Goal: Task Accomplishment & Management: Complete application form

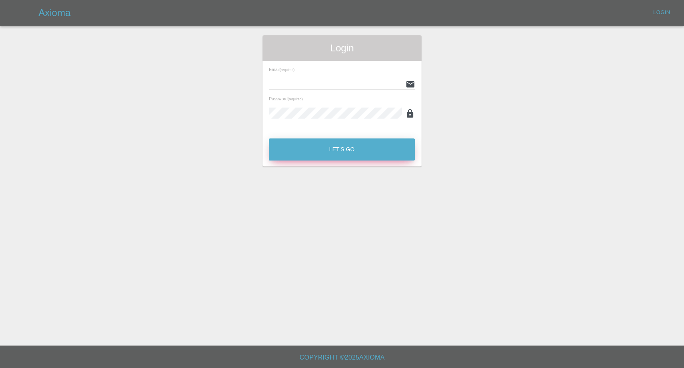
type input "[EMAIL_ADDRESS][DOMAIN_NAME]"
click at [334, 153] on button "Let's Go" at bounding box center [342, 149] width 146 height 22
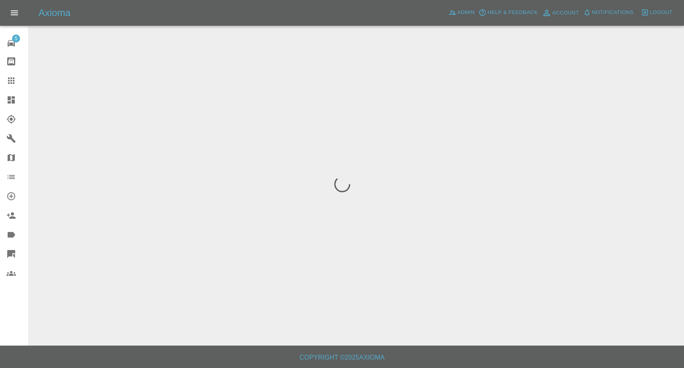
click at [10, 82] on icon at bounding box center [11, 81] width 10 height 10
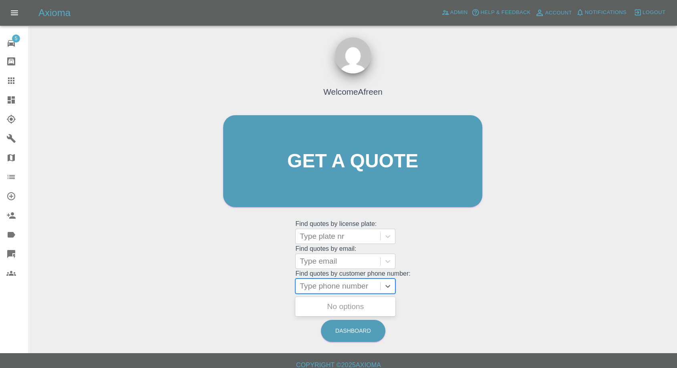
click at [339, 290] on div at bounding box center [338, 285] width 77 height 11
paste input "7974289421"
click at [305, 286] on input "7974289421" at bounding box center [322, 286] width 45 height 10
type input "7974289421"
click at [347, 305] on div "MW16OWP, Archived" at bounding box center [345, 306] width 100 height 16
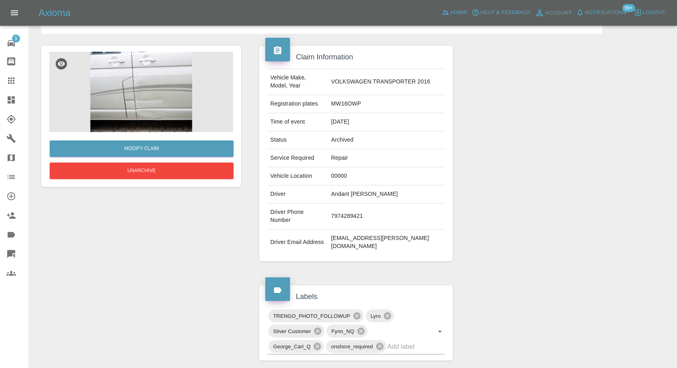
scroll to position [29, 0]
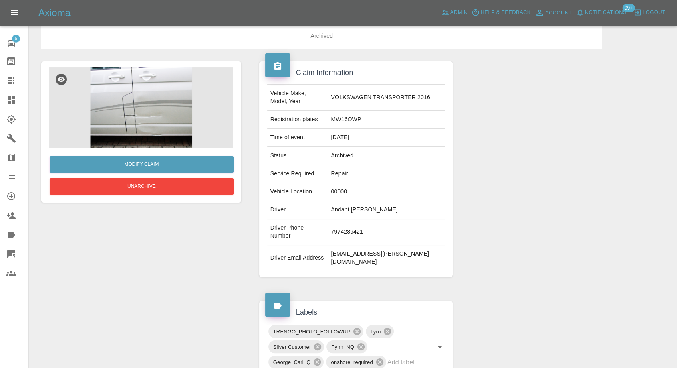
click at [345, 212] on td "Andant [PERSON_NAME]" at bounding box center [386, 210] width 117 height 18
copy td "Andant"
drag, startPoint x: 8, startPoint y: 85, endPoint x: 109, endPoint y: 112, distance: 104.9
click at [8, 85] on icon at bounding box center [11, 81] width 10 height 10
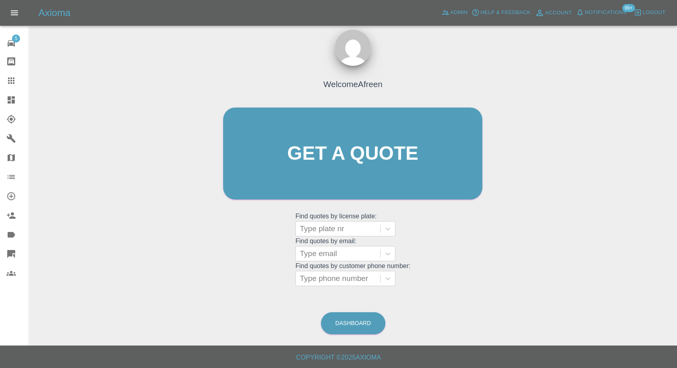
scroll to position [7, 0]
paste input "07376972148"
click at [320, 278] on div at bounding box center [338, 278] width 77 height 11
type input "07376972148"
click at [321, 253] on div at bounding box center [338, 253] width 77 height 11
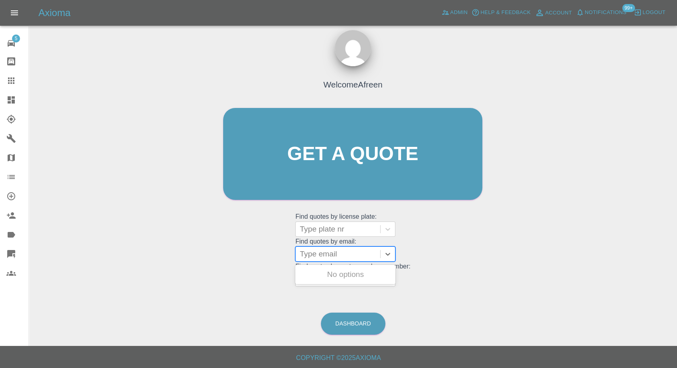
paste input "[EMAIL_ADDRESS][DOMAIN_NAME]"
type input "[EMAIL_ADDRESS][DOMAIN_NAME]"
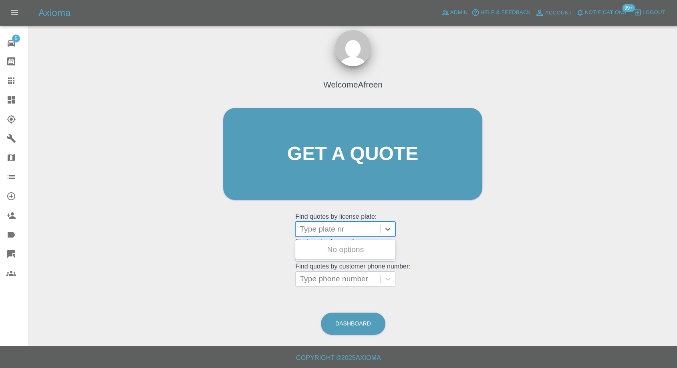
click at [336, 228] on div at bounding box center [338, 228] width 77 height 11
paste input "YP68 BTY"
click at [322, 231] on input "YP68 BTY" at bounding box center [319, 229] width 38 height 10
type input "YP68BTY"
click at [338, 250] on div "YP68BTY, Fnol" at bounding box center [345, 249] width 100 height 16
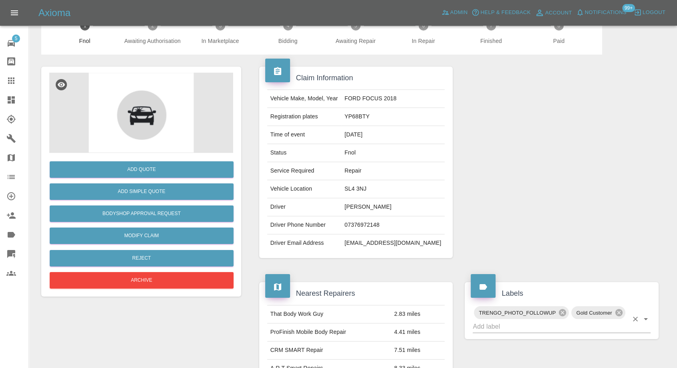
scroll to position [44, 0]
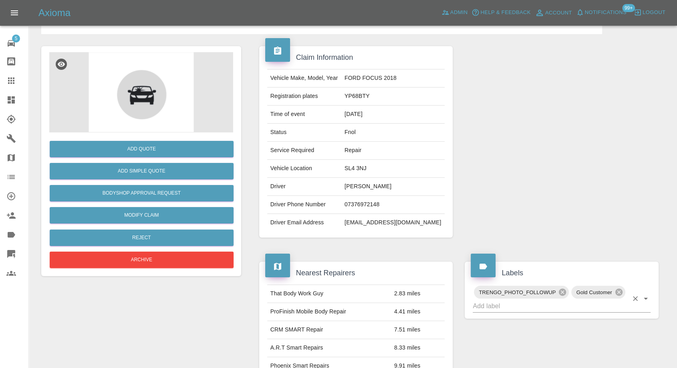
click at [534, 309] on input "text" at bounding box center [551, 305] width 156 height 12
type input "lyr"
click at [471, 323] on div "Labels TRENGO_PHOTO_FOLLOWUP Gold Customer" at bounding box center [562, 289] width 206 height 81
click at [499, 307] on input "text" at bounding box center [551, 305] width 156 height 12
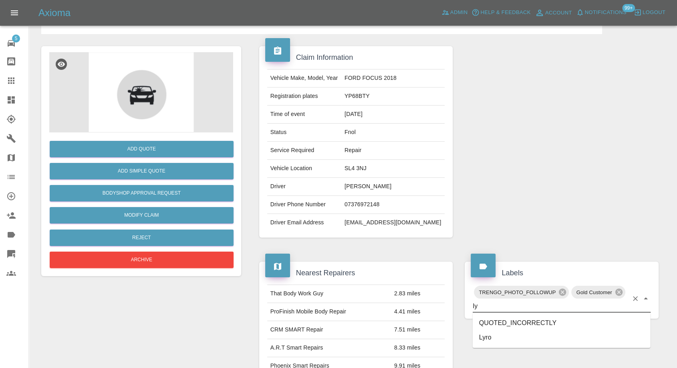
type input "lyr"
click at [487, 320] on li "Lyro" at bounding box center [562, 322] width 178 height 14
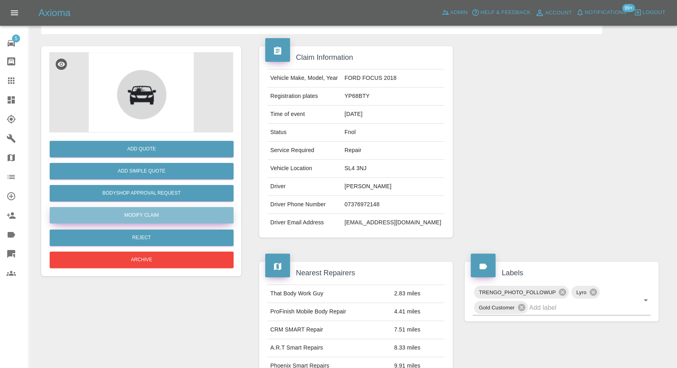
click at [131, 208] on link "Modify Claim" at bounding box center [142, 215] width 184 height 16
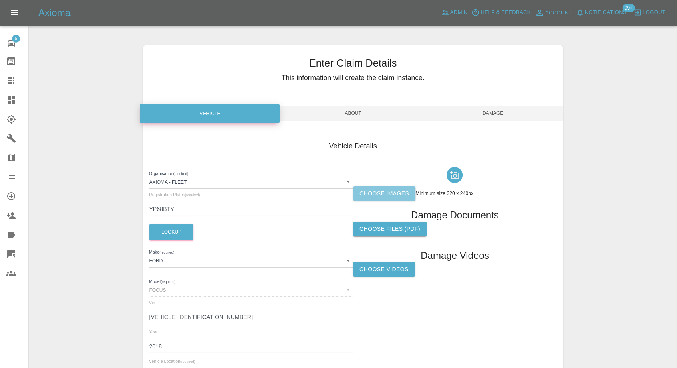
click at [387, 196] on label "Choose images" at bounding box center [384, 193] width 63 height 15
click at [0, 0] on input "Choose images" at bounding box center [0, 0] width 0 height 0
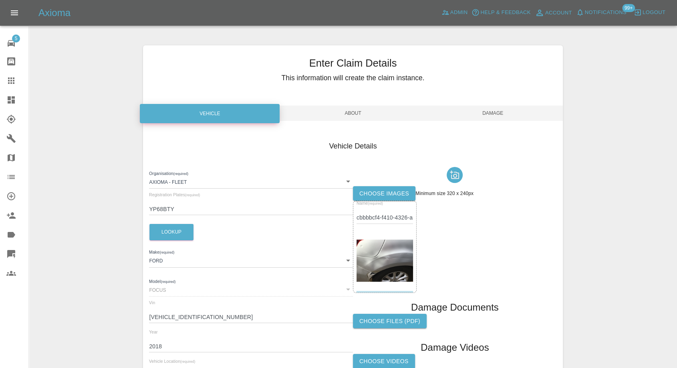
click at [497, 112] on span "Damage" at bounding box center [493, 112] width 140 height 15
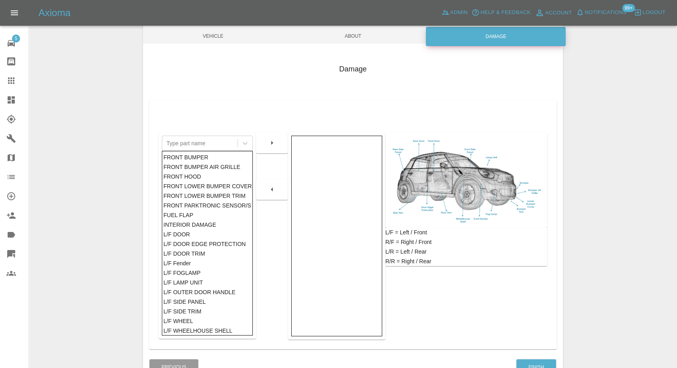
scroll to position [128, 0]
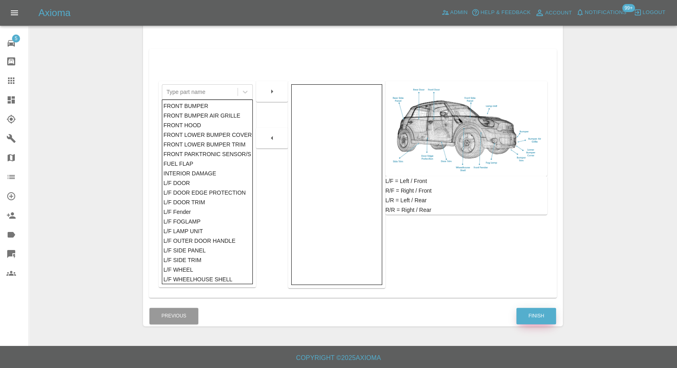
click at [537, 317] on button "Finish" at bounding box center [537, 315] width 40 height 16
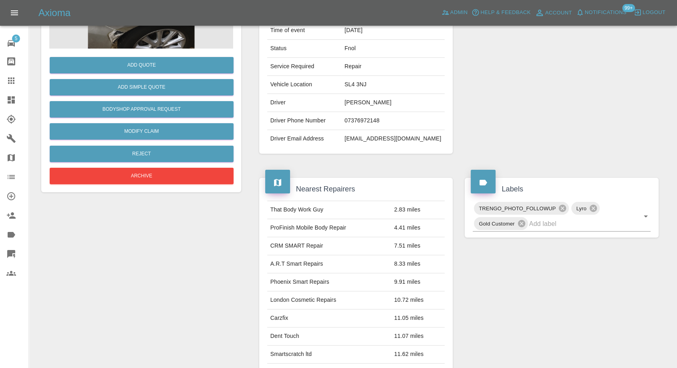
click at [14, 83] on icon at bounding box center [11, 80] width 6 height 6
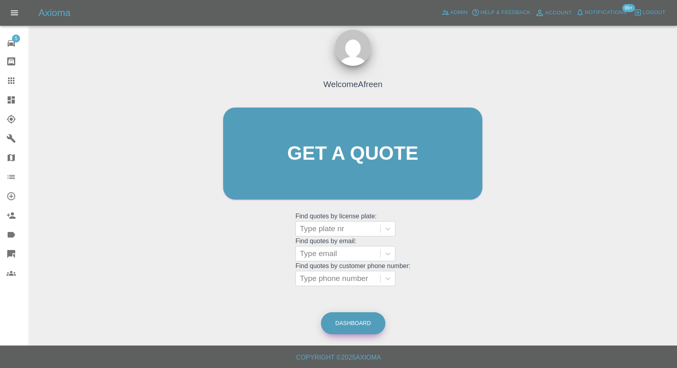
scroll to position [7, 0]
click at [362, 283] on div at bounding box center [338, 278] width 77 height 11
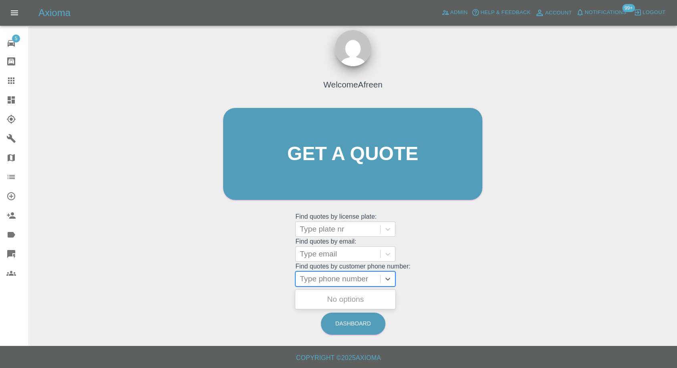
paste input "07454797696"
type input "07454797696"
click at [333, 297] on div "KU66EJN, Fnol" at bounding box center [345, 299] width 100 height 16
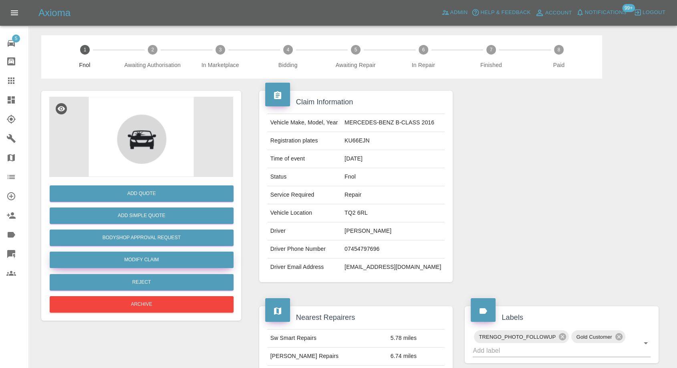
click at [157, 260] on link "Modify Claim" at bounding box center [142, 259] width 184 height 16
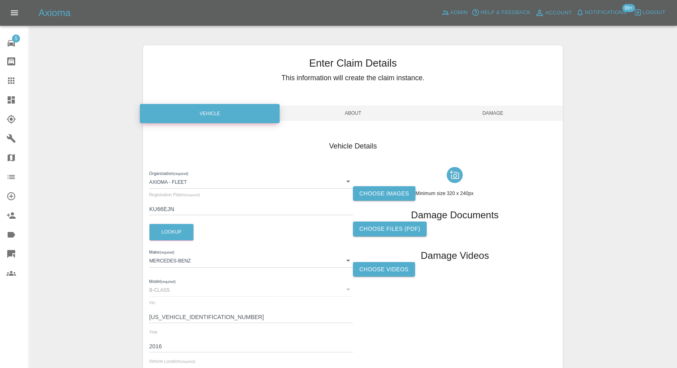
click at [401, 192] on label "Choose images" at bounding box center [384, 193] width 63 height 15
click at [0, 0] on input "Choose images" at bounding box center [0, 0] width 0 height 0
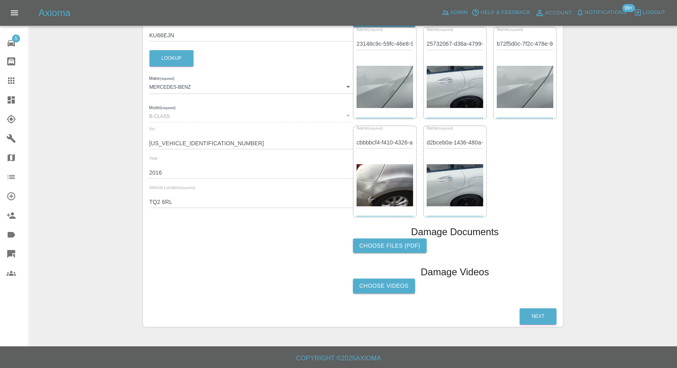
click at [381, 197] on img at bounding box center [385, 185] width 57 height 42
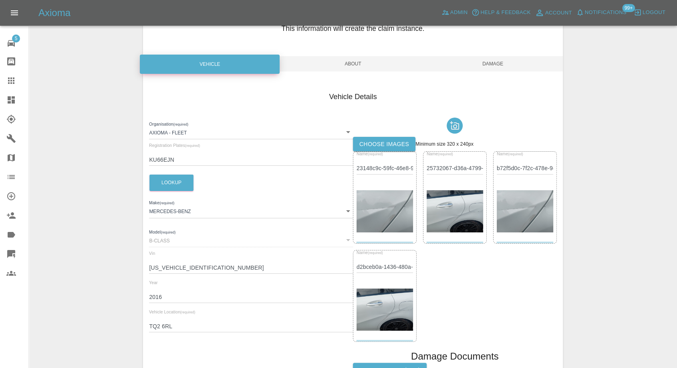
scroll to position [40, 0]
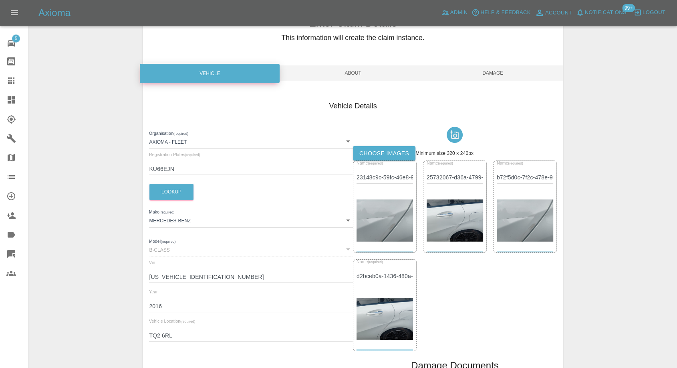
click at [496, 65] on div "Enter Claim Details This information will create the claim instance. Vehicle Ab…" at bounding box center [353, 232] width 420 height 454
click at [497, 72] on span "Damage" at bounding box center [493, 72] width 140 height 15
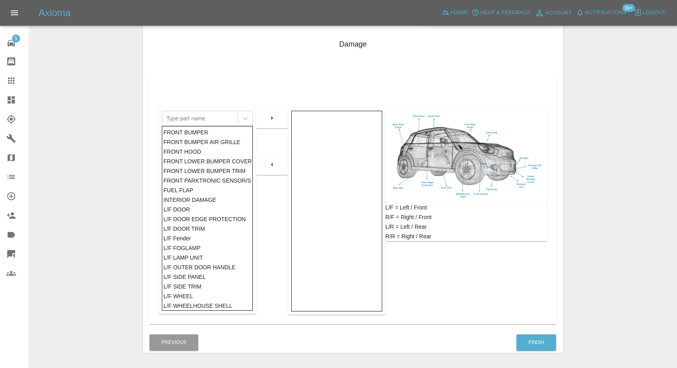
scroll to position [128, 0]
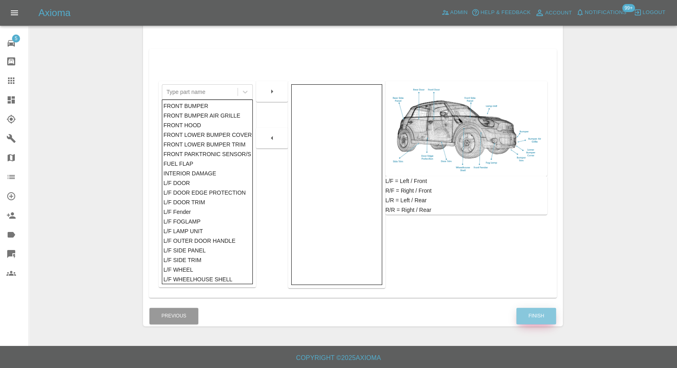
click at [545, 311] on button "Finish" at bounding box center [537, 315] width 40 height 16
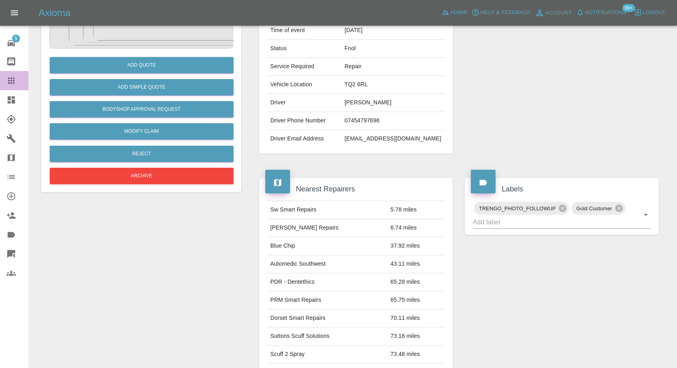
click at [10, 80] on icon at bounding box center [11, 80] width 6 height 6
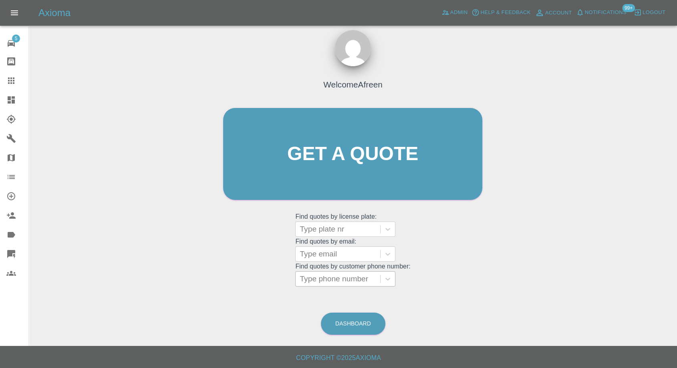
click at [331, 279] on div at bounding box center [338, 278] width 77 height 11
paste input "07401976883"
type input "07401976883"
drag, startPoint x: 354, startPoint y: 254, endPoint x: 349, endPoint y: 257, distance: 5.5
click at [354, 254] on div at bounding box center [338, 253] width 77 height 11
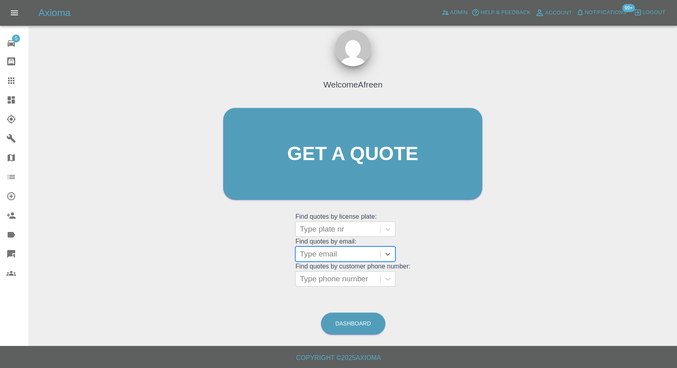
paste input "KT19 9PA"
type input "KT19 9PA"
click at [343, 260] on div "Type email KT19 9PA" at bounding box center [338, 253] width 85 height 14
click at [334, 250] on div at bounding box center [338, 253] width 77 height 11
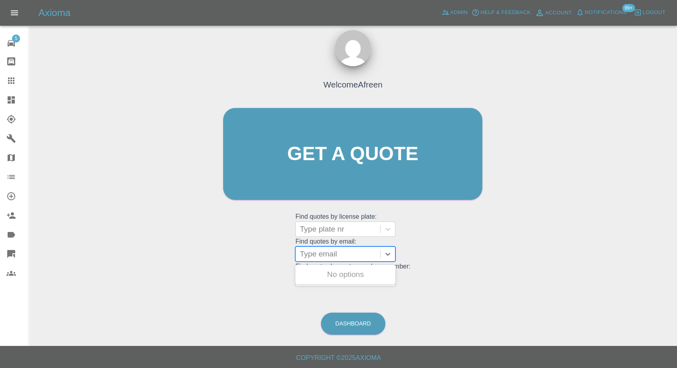
click at [334, 250] on div at bounding box center [338, 253] width 77 height 11
paste input "[EMAIL_ADDRESS][DOMAIN_NAME]"
type input "[EMAIL_ADDRESS][DOMAIN_NAME]"
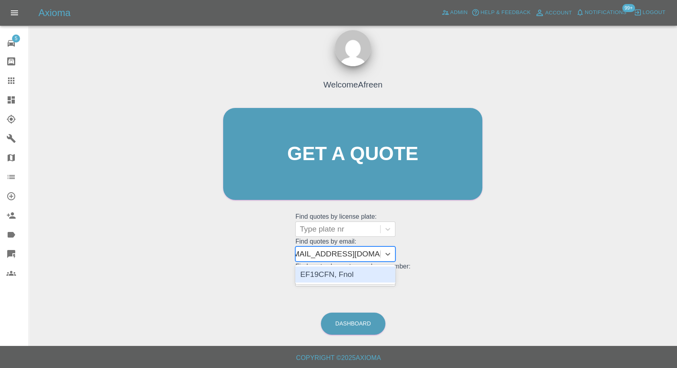
click at [317, 269] on div "EF19CFN, Fnol" at bounding box center [345, 274] width 100 height 16
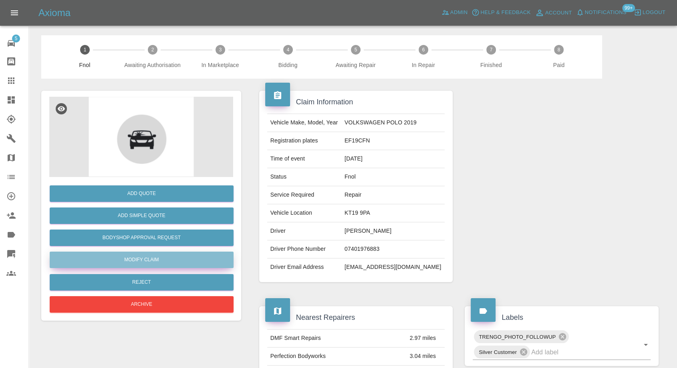
click at [142, 256] on link "Modify Claim" at bounding box center [142, 259] width 184 height 16
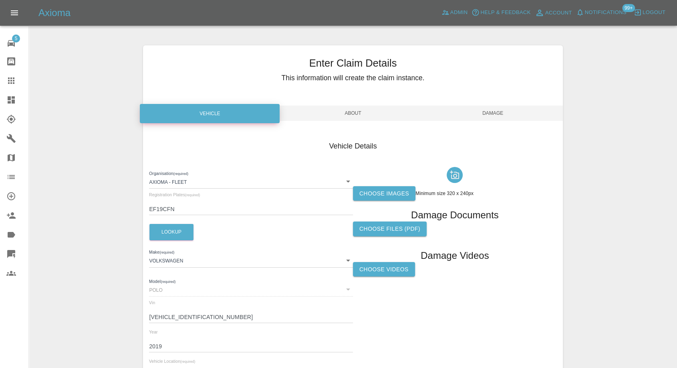
click at [386, 198] on label "Choose images" at bounding box center [384, 193] width 63 height 15
click at [0, 0] on input "Choose images" at bounding box center [0, 0] width 0 height 0
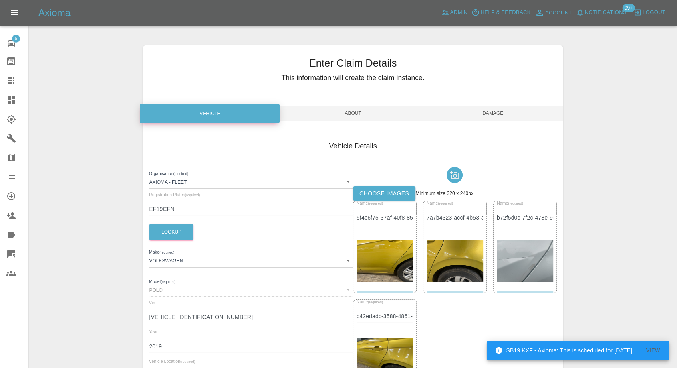
click at [525, 264] on img at bounding box center [525, 260] width 57 height 42
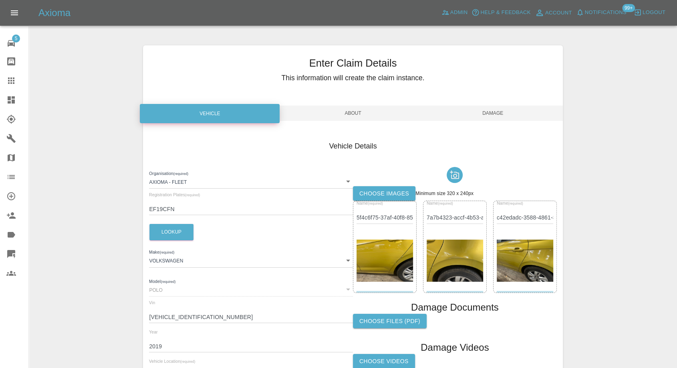
click at [496, 118] on span "Damage" at bounding box center [493, 112] width 140 height 15
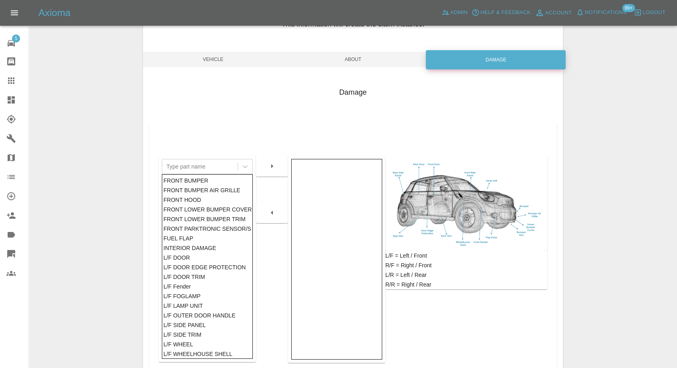
scroll to position [128, 0]
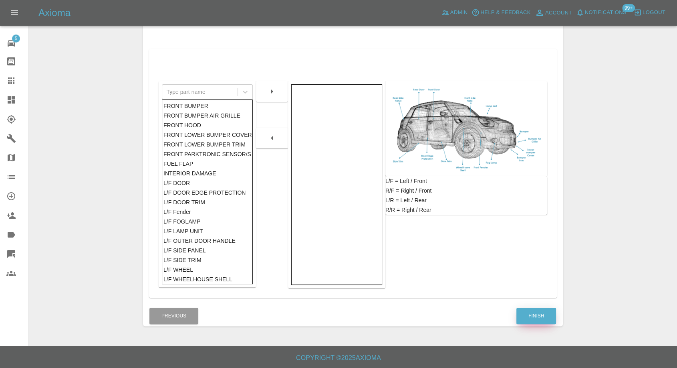
click at [529, 317] on button "Finish" at bounding box center [537, 315] width 40 height 16
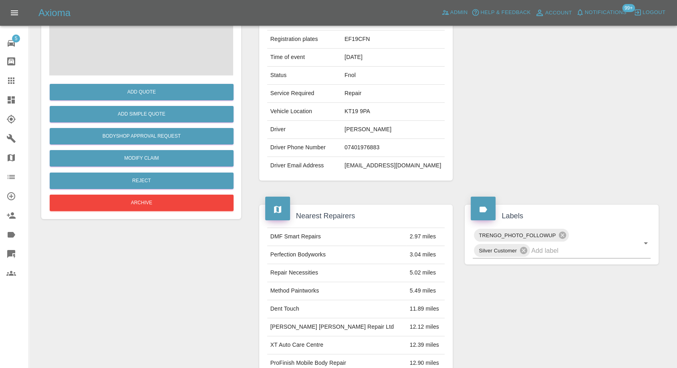
scroll to position [133, 0]
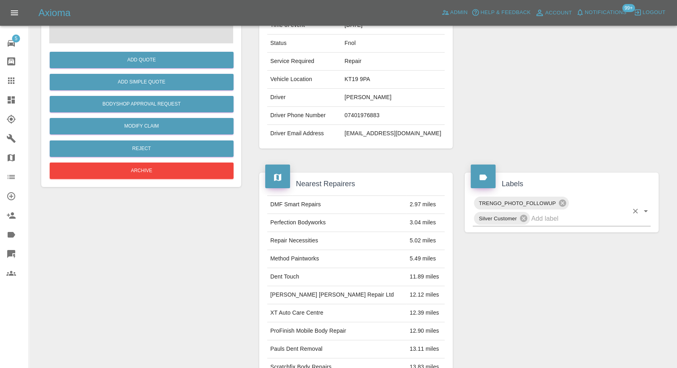
click at [558, 220] on input "text" at bounding box center [579, 218] width 97 height 12
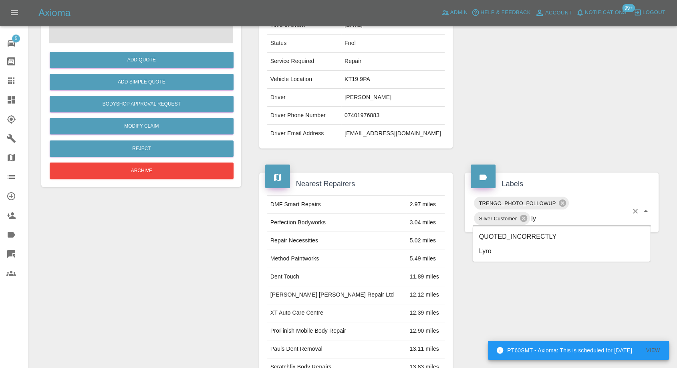
type input "lyr"
click at [527, 233] on li "Lyro" at bounding box center [562, 236] width 178 height 14
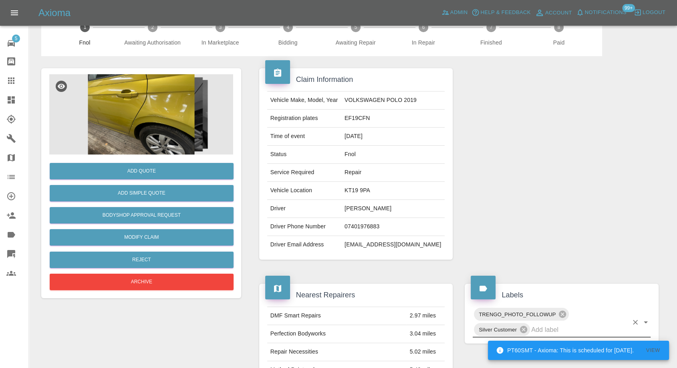
scroll to position [0, 0]
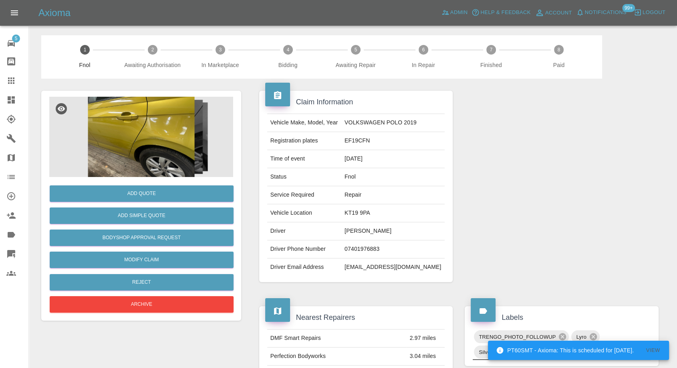
drag, startPoint x: 14, startPoint y: 81, endPoint x: 49, endPoint y: 105, distance: 42.4
click at [14, 81] on icon at bounding box center [11, 81] width 10 height 10
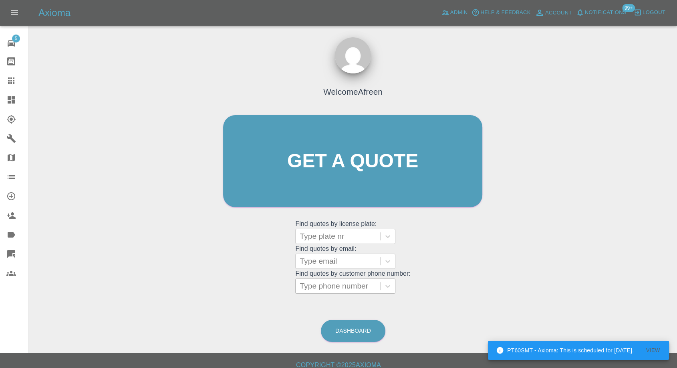
click at [332, 287] on div at bounding box center [338, 285] width 77 height 11
paste input "07849791372"
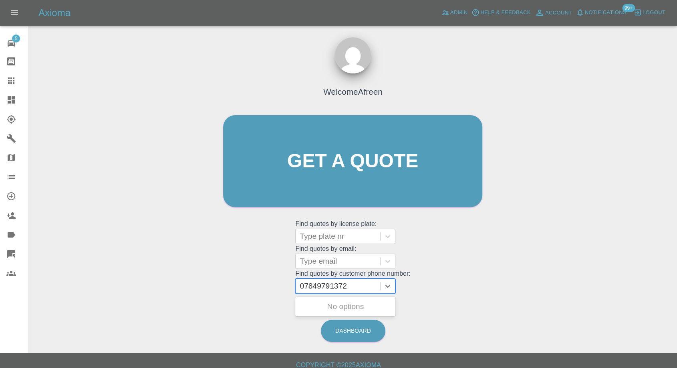
type input "07849791372"
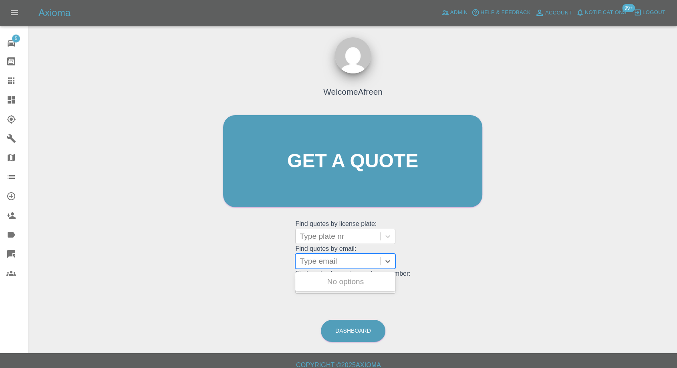
click at [327, 260] on div at bounding box center [338, 260] width 77 height 11
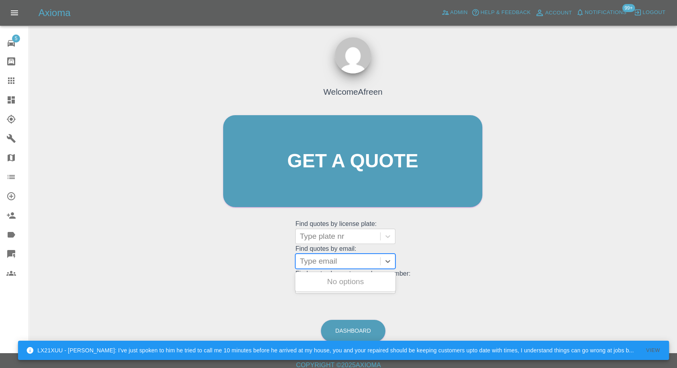
paste input "[EMAIL_ADDRESS][DOMAIN_NAME]"
type input "[EMAIL_ADDRESS][DOMAIN_NAME]"
click at [341, 283] on div "NX69HVE, Fnol" at bounding box center [345, 281] width 100 height 16
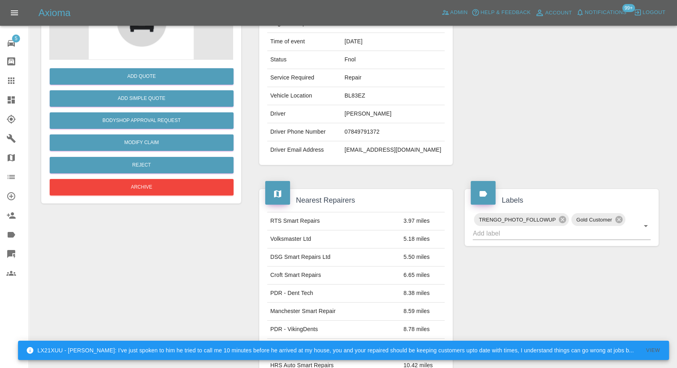
scroll to position [133, 0]
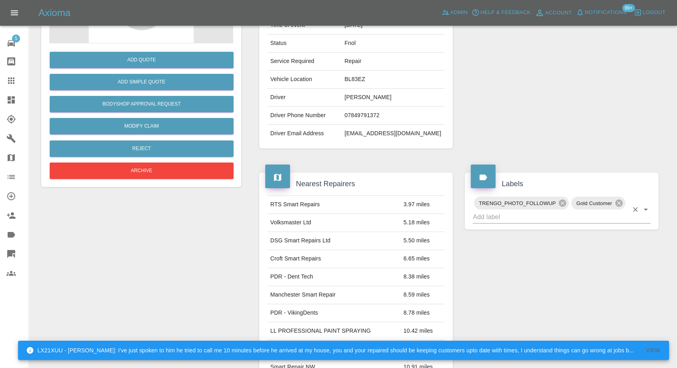
click at [503, 220] on input "text" at bounding box center [551, 216] width 156 height 12
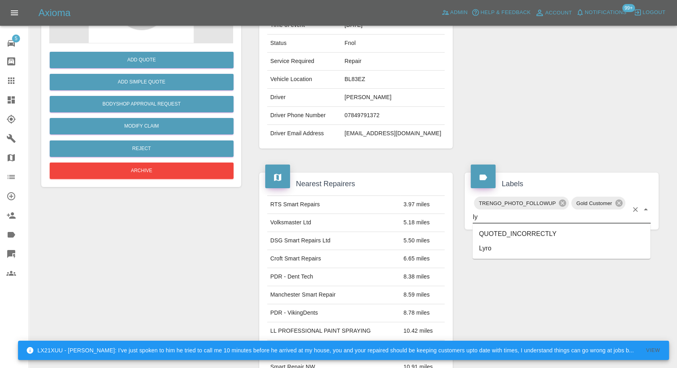
type input "lyr"
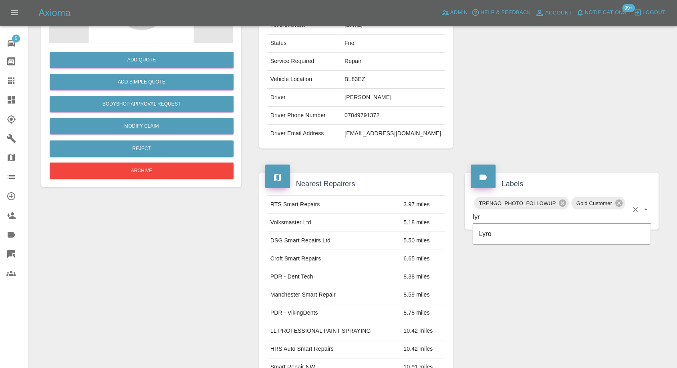
click at [481, 236] on li "Lyro" at bounding box center [562, 233] width 178 height 14
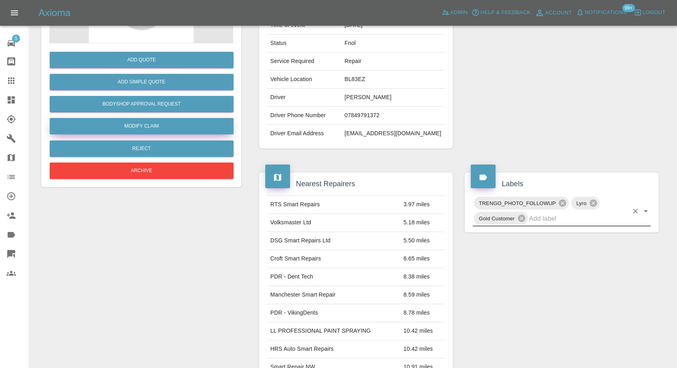
drag, startPoint x: 149, startPoint y: 126, endPoint x: 156, endPoint y: 126, distance: 6.8
click at [149, 126] on link "Modify Claim" at bounding box center [142, 126] width 184 height 16
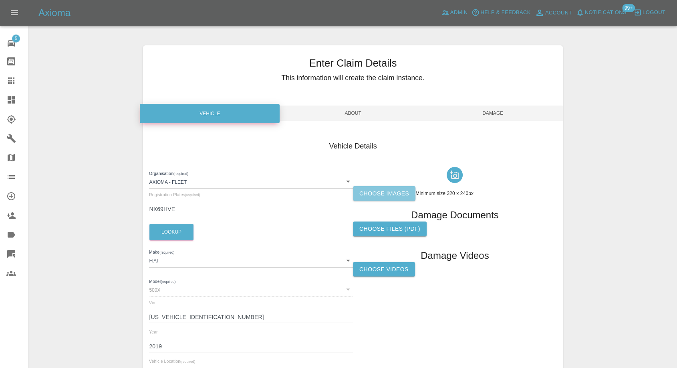
click at [374, 200] on label "Choose images" at bounding box center [384, 193] width 63 height 15
click at [0, 0] on input "Choose images" at bounding box center [0, 0] width 0 height 0
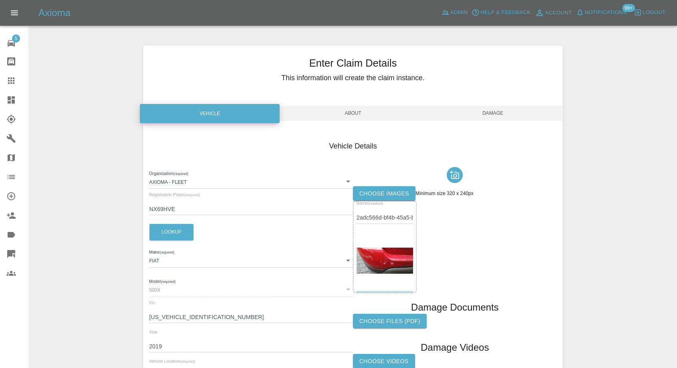
click at [503, 114] on span "Damage" at bounding box center [493, 112] width 140 height 15
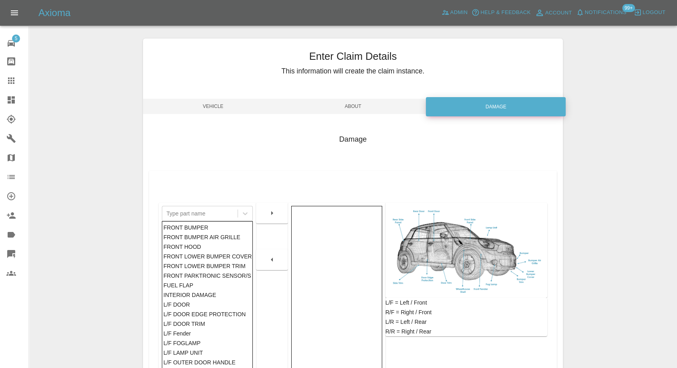
scroll to position [128, 0]
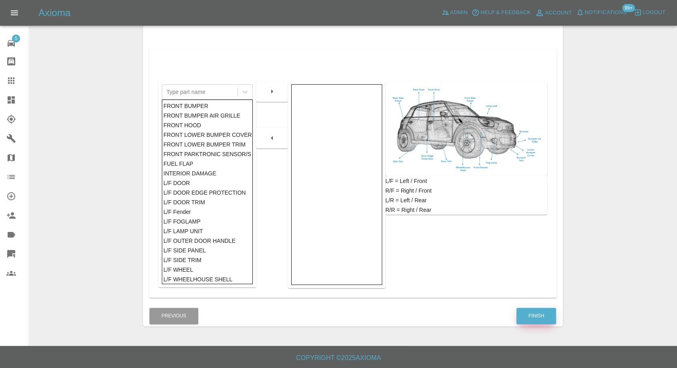
click at [531, 312] on button "Finish" at bounding box center [537, 315] width 40 height 16
